Goal: Task Accomplishment & Management: Manage account settings

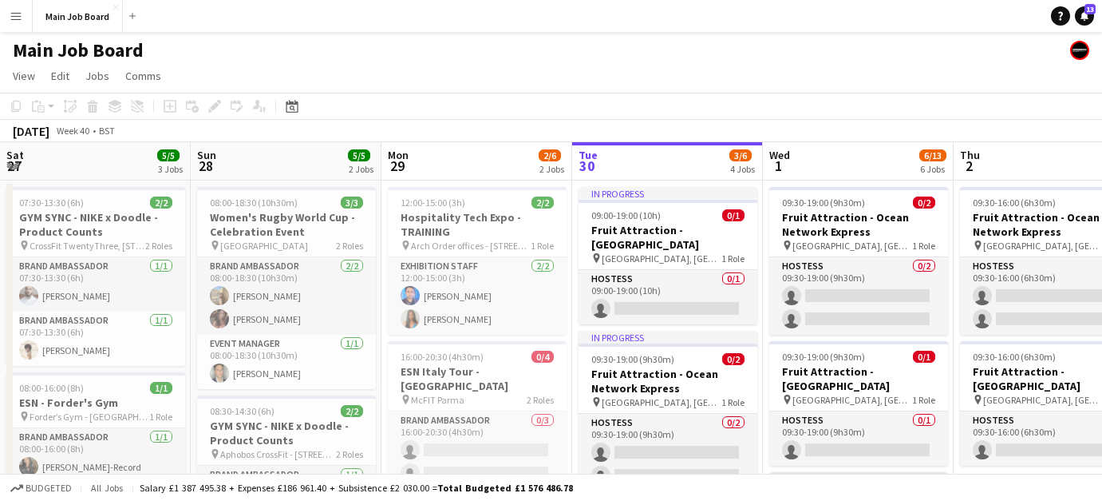
click at [36, 13] on button "Main Job Board Close" at bounding box center [78, 16] width 90 height 31
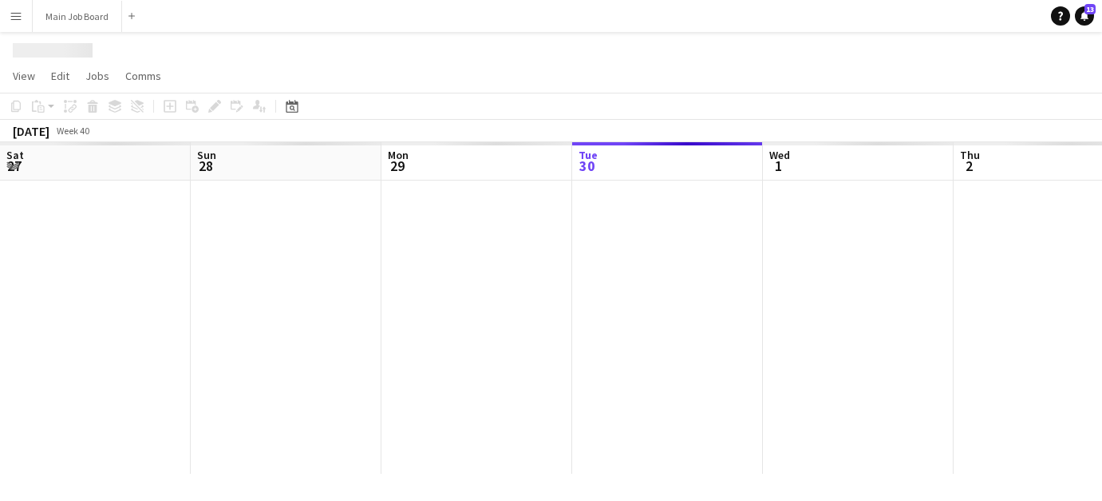
scroll to position [0, 382]
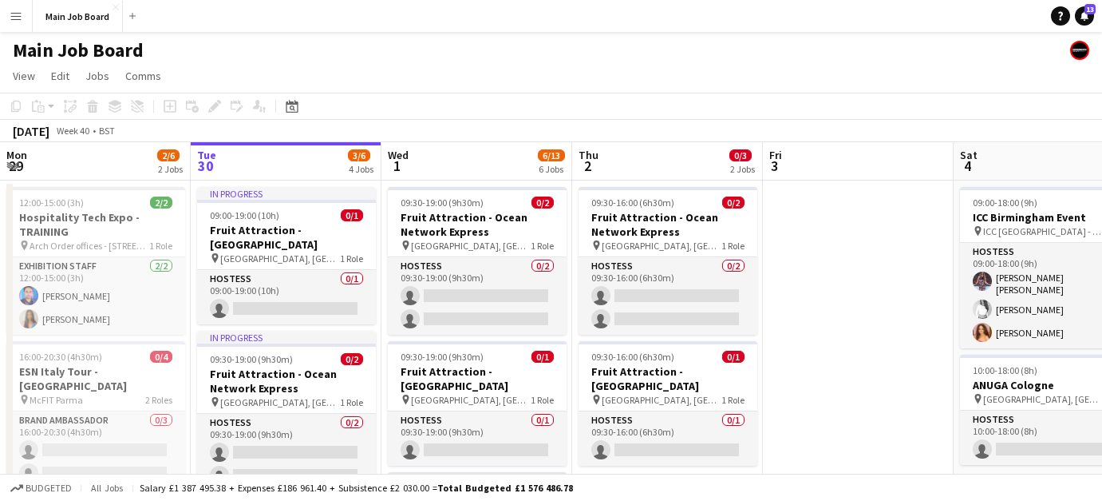
click at [19, 12] on app-icon "Menu" at bounding box center [16, 16] width 13 height 13
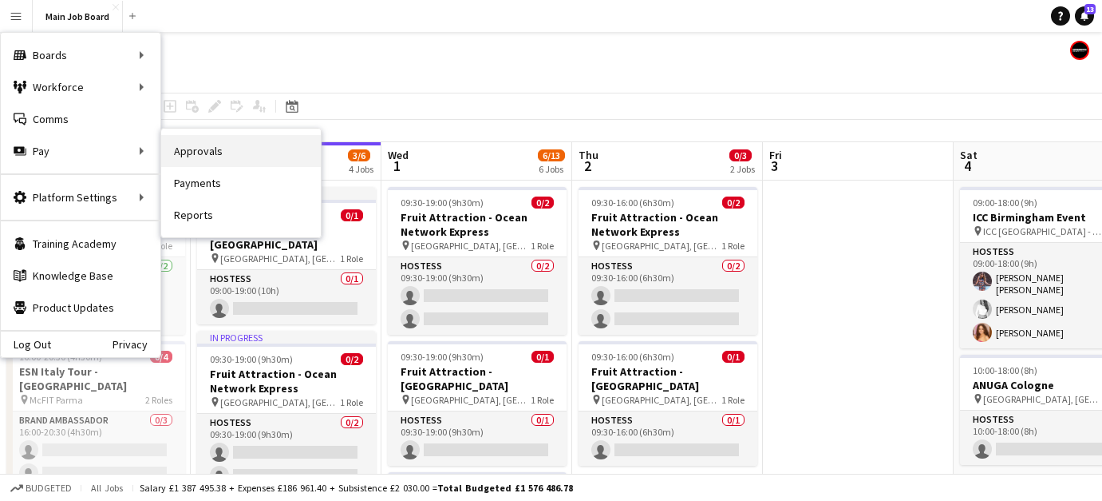
click at [217, 145] on link "Approvals" at bounding box center [241, 151] width 160 height 32
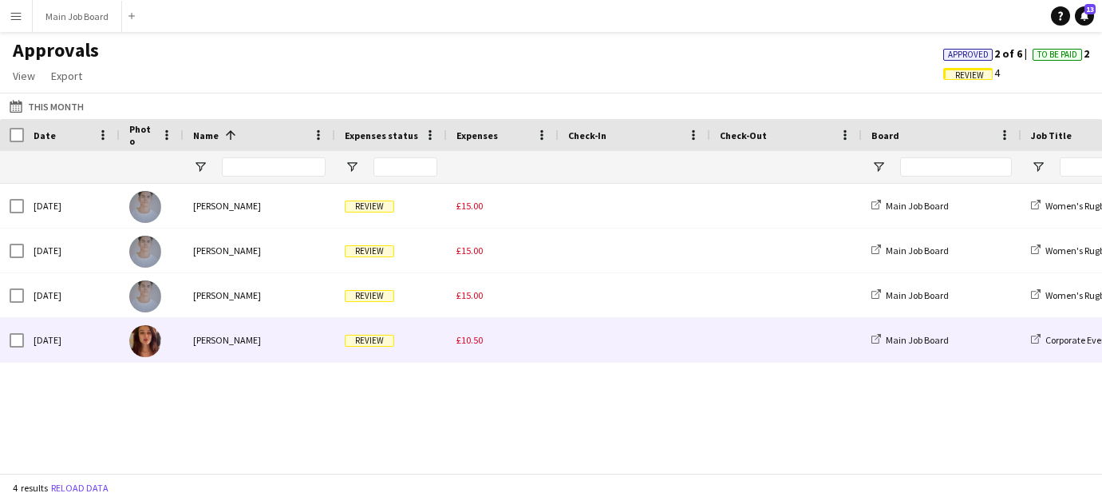
click at [464, 350] on div "£10.50" at bounding box center [503, 340] width 112 height 44
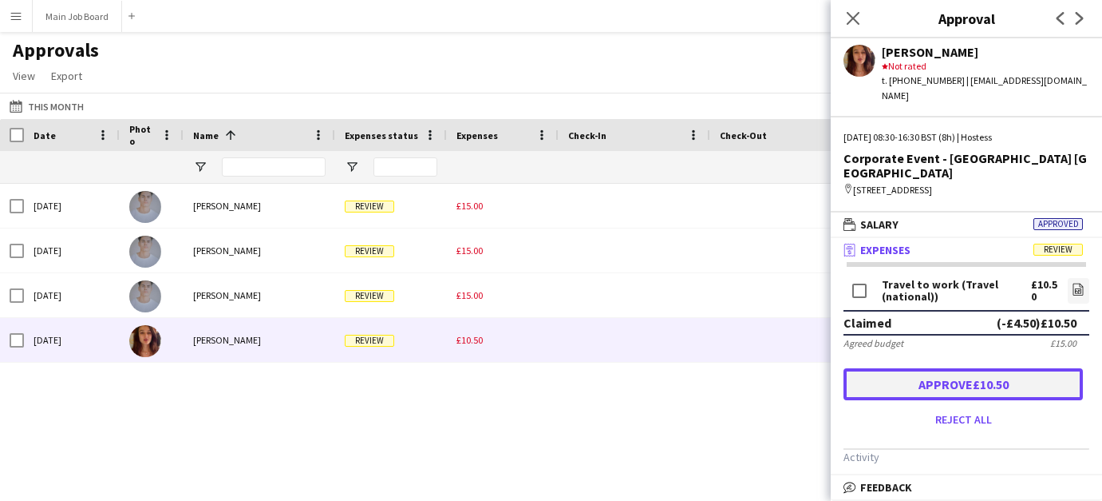
click at [970, 368] on button "Approve £10.50" at bounding box center [963, 384] width 239 height 32
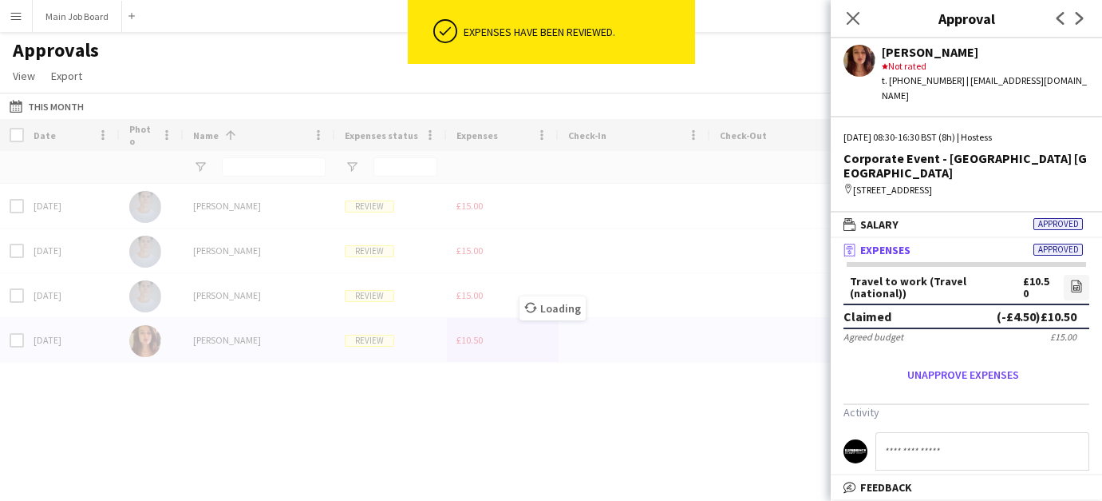
click at [464, 293] on div "Loading" at bounding box center [551, 296] width 1102 height 354
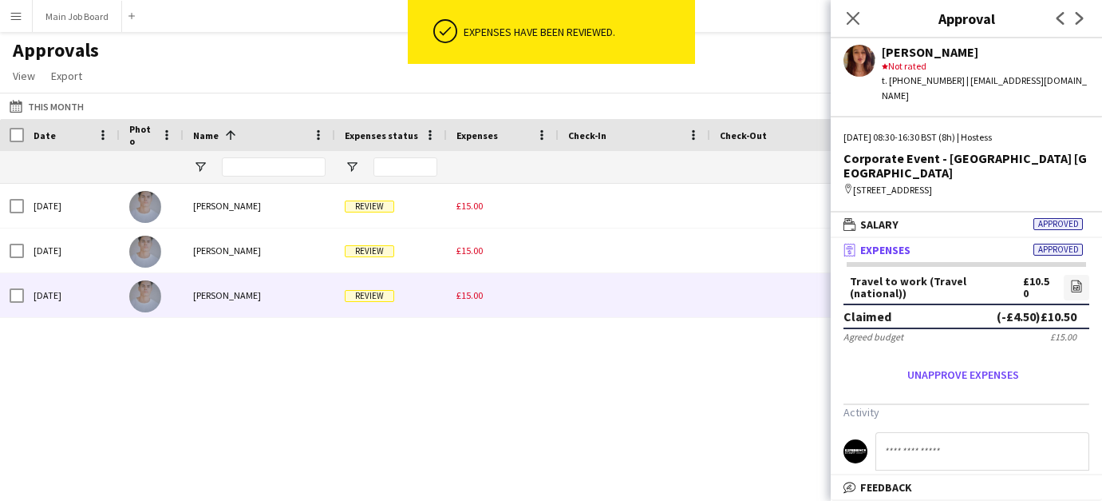
click at [464, 293] on span "£15.00" at bounding box center [470, 295] width 26 height 12
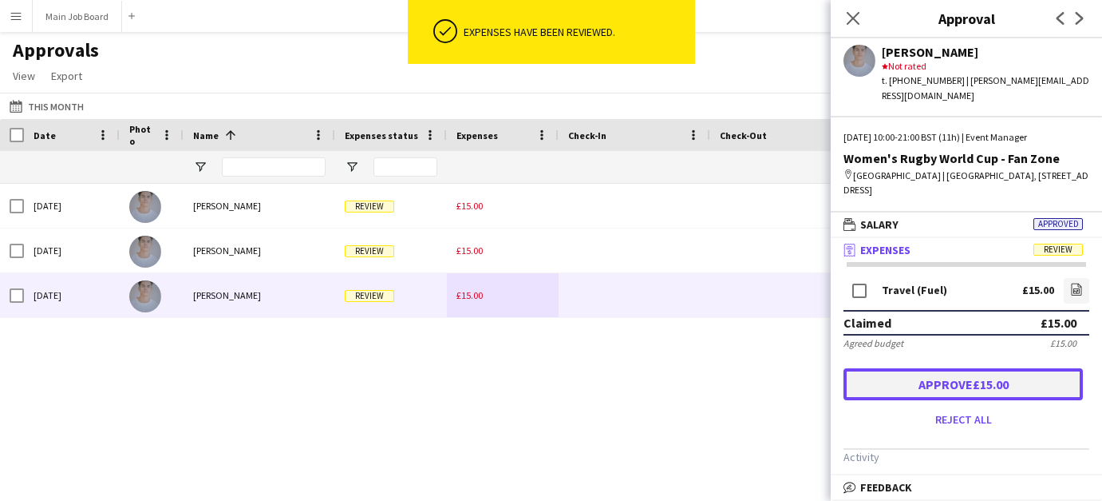
click at [952, 368] on button "Approve £15.00" at bounding box center [963, 384] width 239 height 32
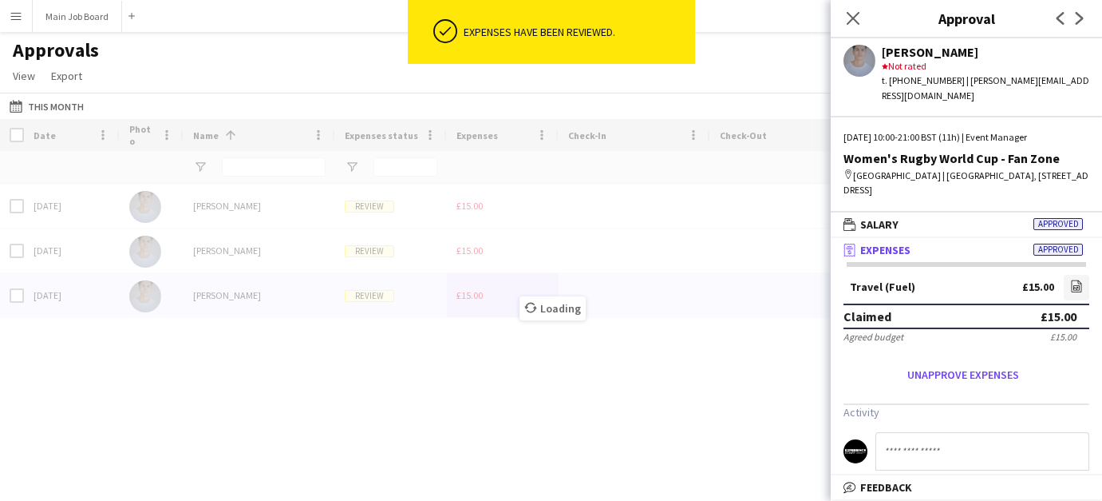
click at [464, 263] on div "Loading" at bounding box center [551, 296] width 1102 height 354
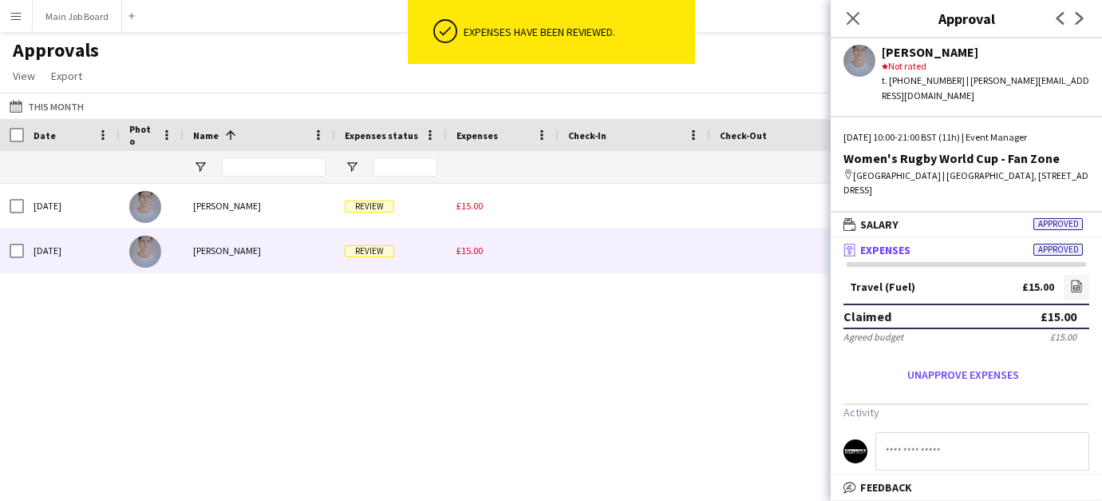
click at [464, 252] on span "£15.00" at bounding box center [470, 250] width 26 height 12
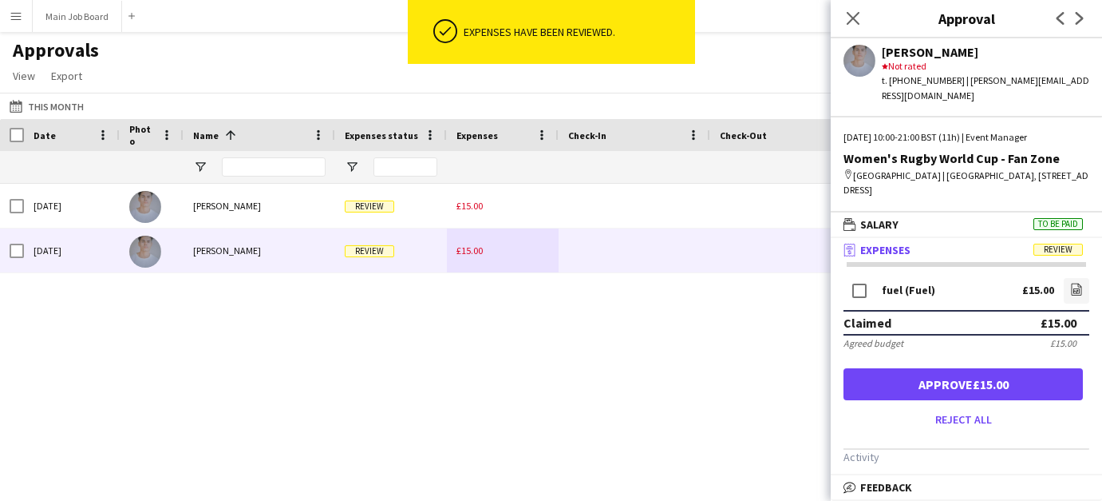
click at [932, 351] on form "fuel (Fuel) £15.00 file-image Claimed £15.00 Agreed budget £15.00 Approve £15.0…" at bounding box center [966, 353] width 271 height 157
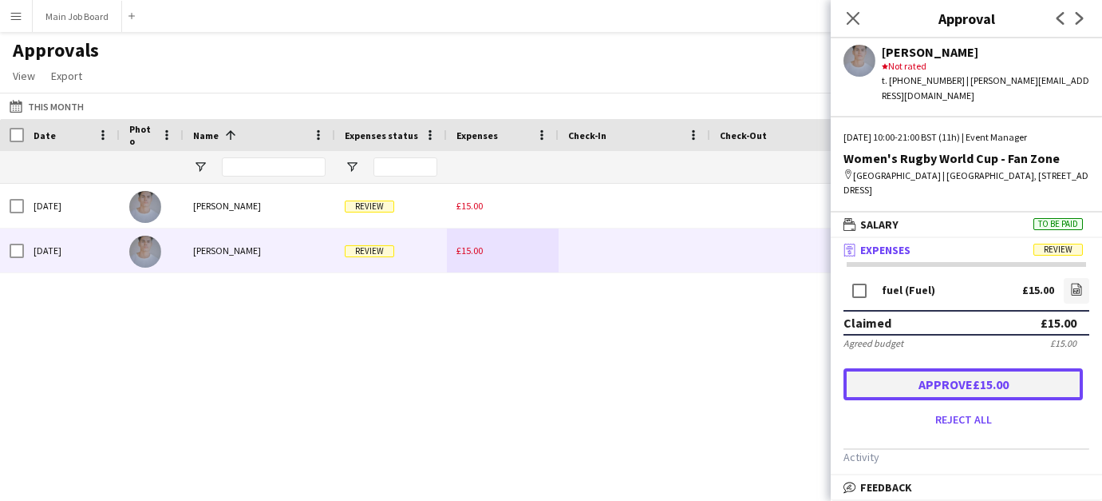
click at [896, 368] on button "Approve £15.00" at bounding box center [963, 384] width 239 height 32
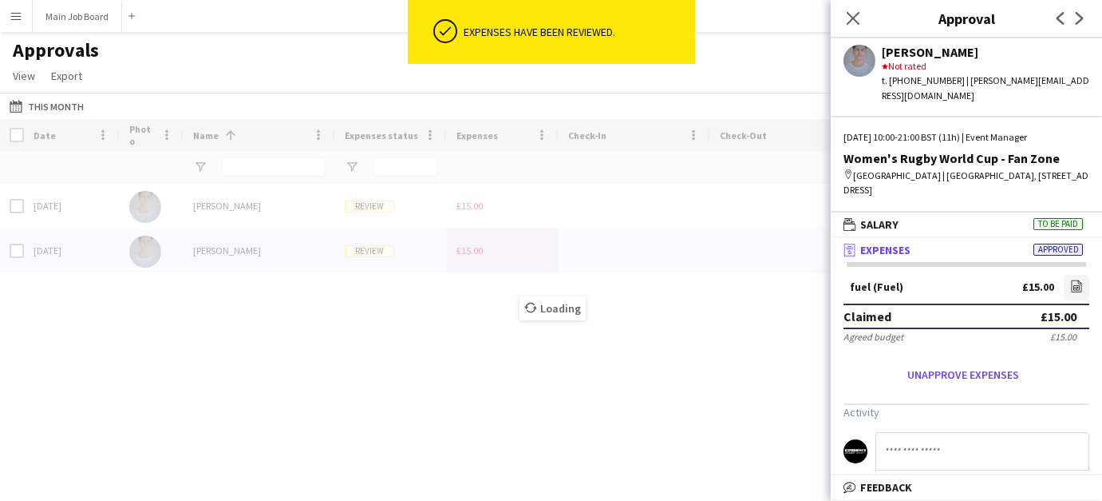
click at [453, 204] on div "Loading" at bounding box center [551, 296] width 1102 height 354
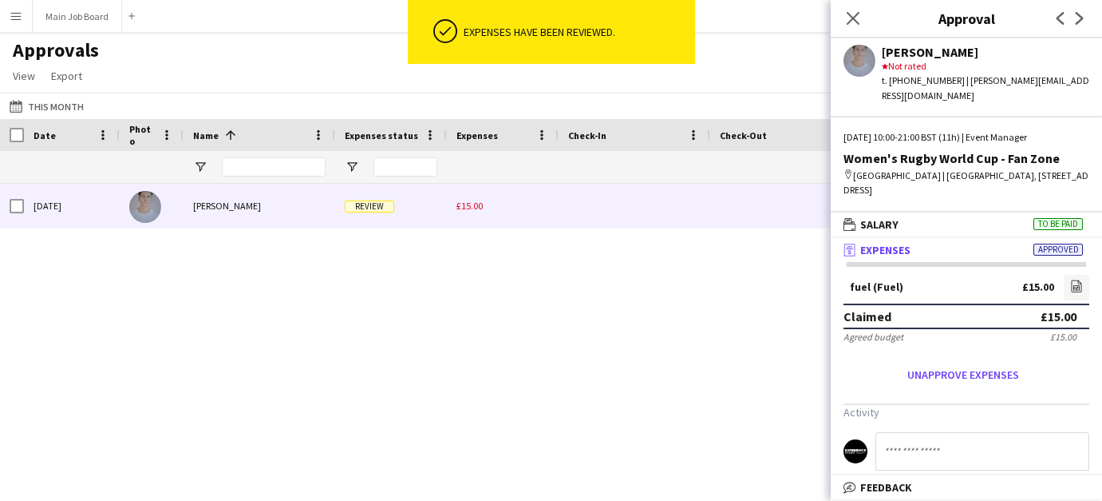
click at [453, 204] on div "£15.00" at bounding box center [503, 206] width 112 height 44
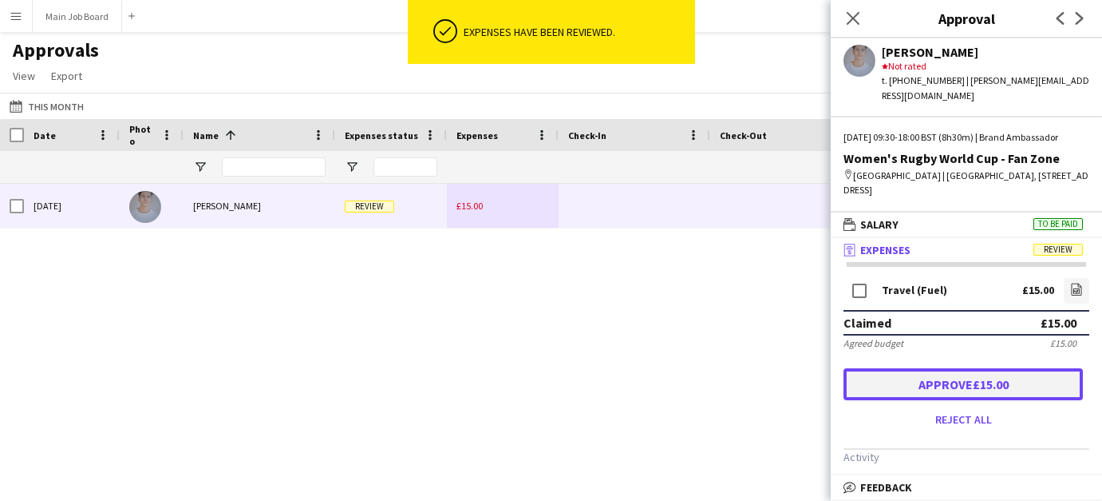
click at [910, 378] on button "Approve £15.00" at bounding box center [963, 384] width 239 height 32
